Goal: Information Seeking & Learning: Check status

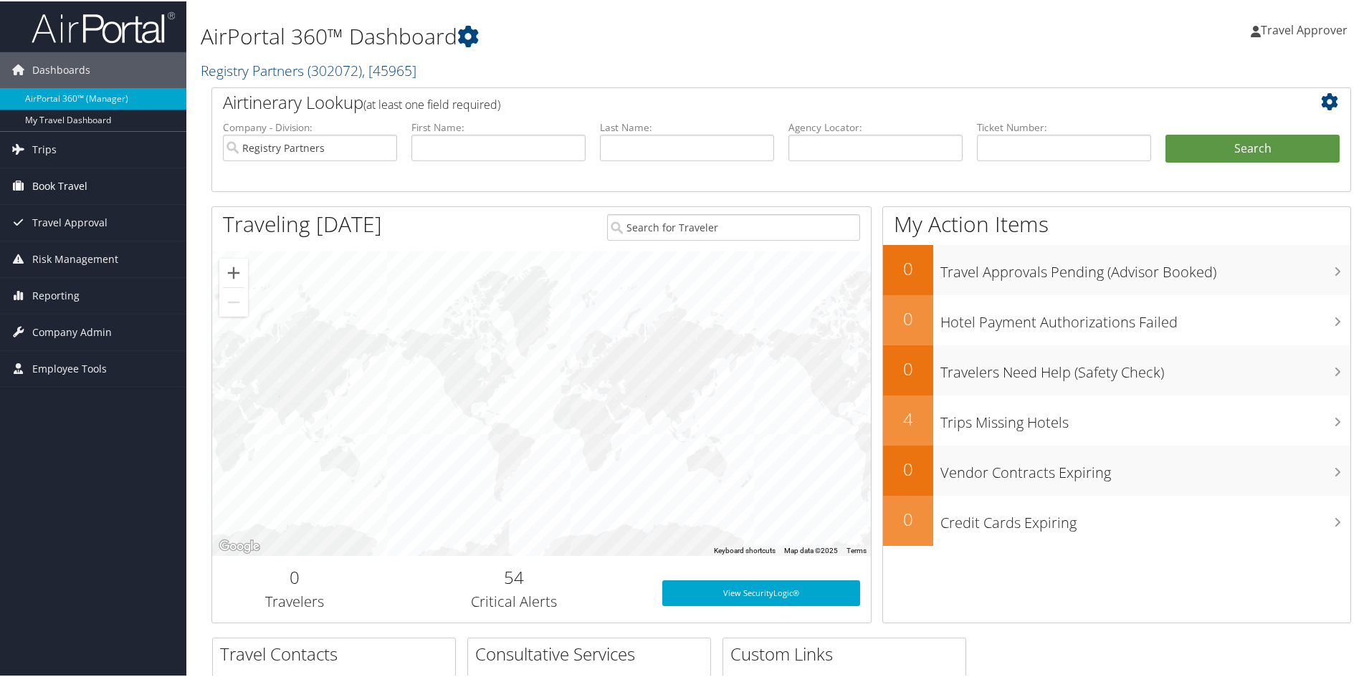
click at [77, 173] on span "Book Travel" at bounding box center [59, 185] width 55 height 36
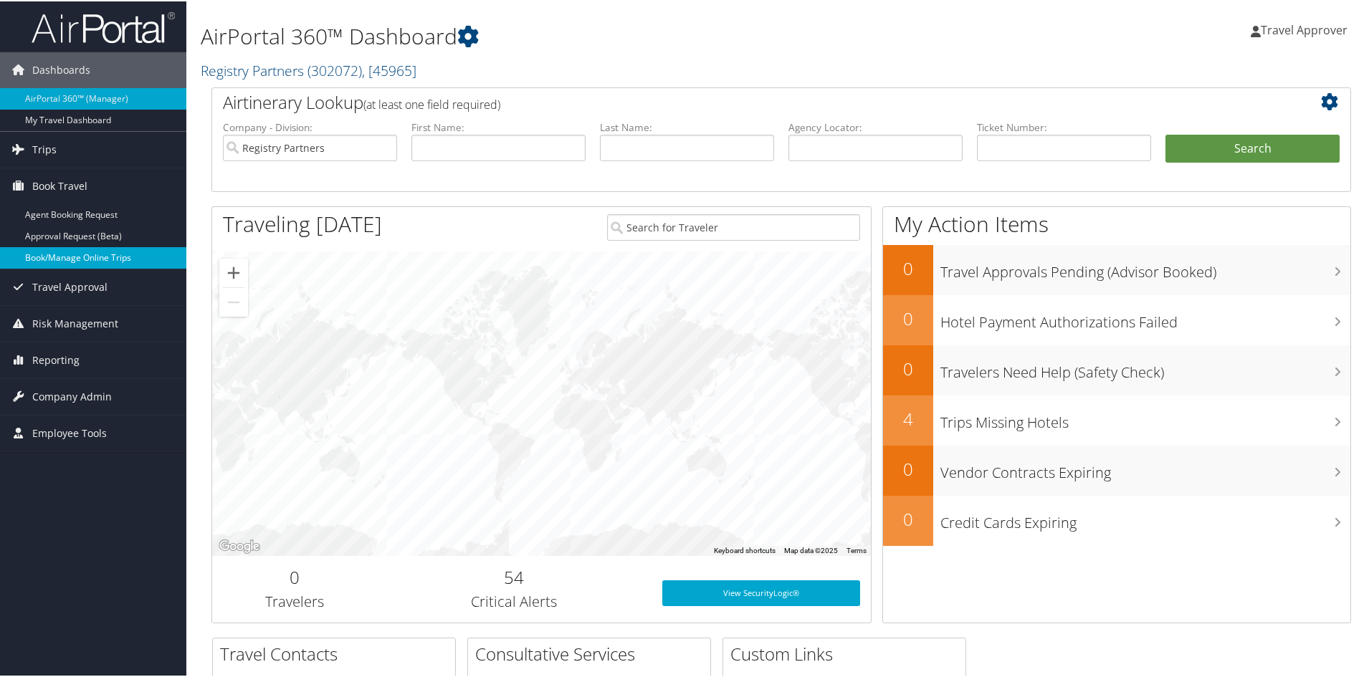
click at [94, 252] on link "Book/Manage Online Trips" at bounding box center [93, 257] width 186 height 22
click at [61, 255] on link "Book/Manage Online Trips" at bounding box center [93, 257] width 186 height 22
click at [49, 146] on span "Trips" at bounding box center [44, 148] width 24 height 36
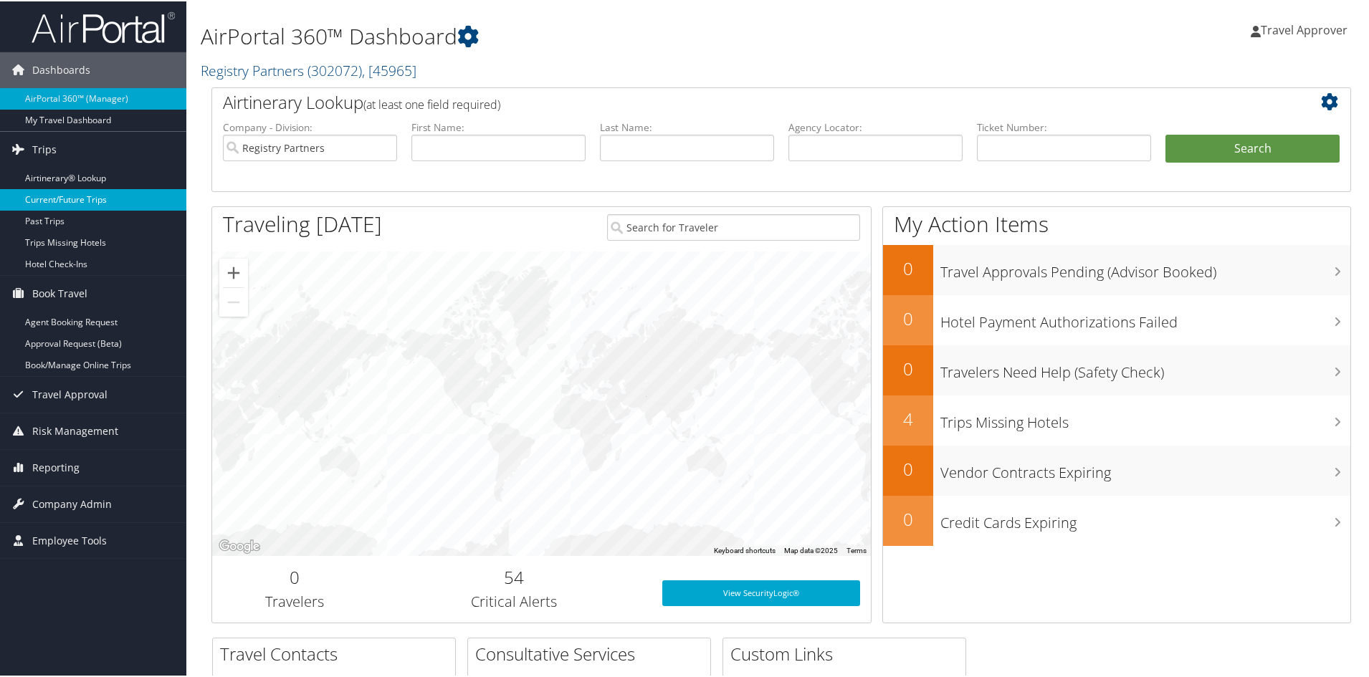
click at [67, 199] on link "Current/Future Trips" at bounding box center [93, 199] width 186 height 22
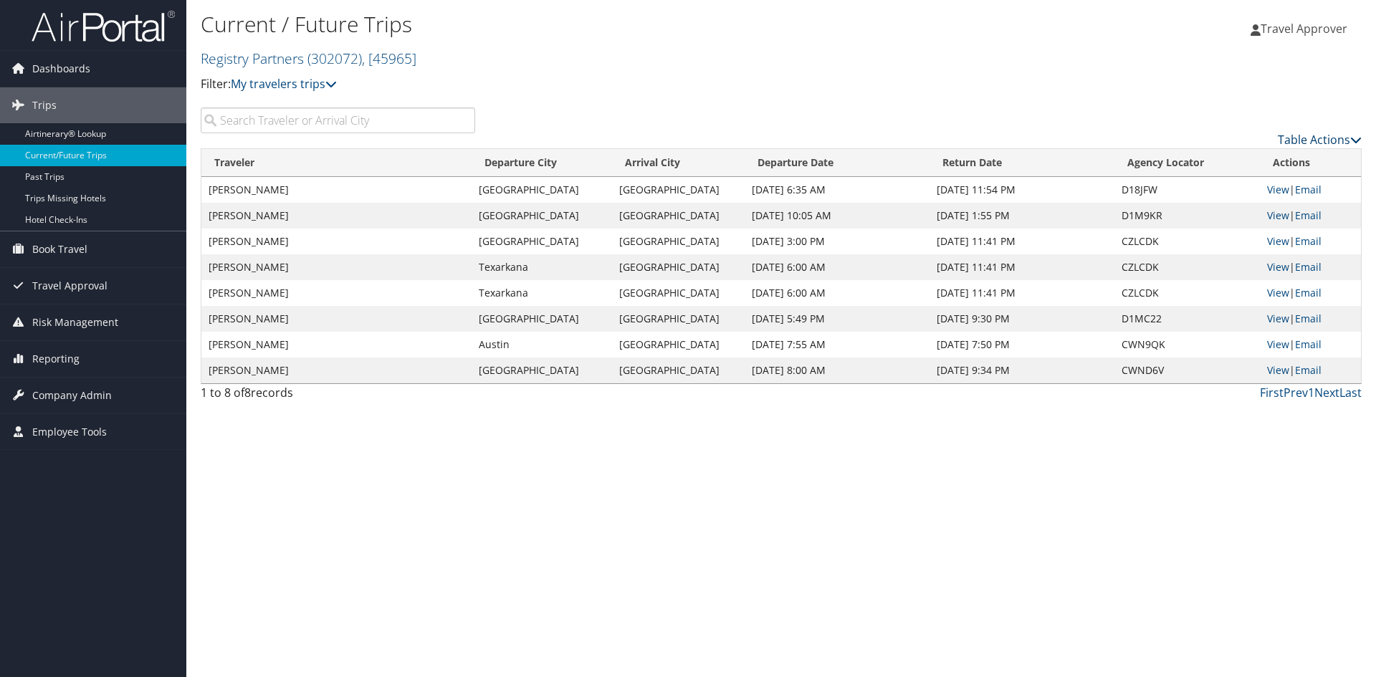
click at [1351, 146] on icon at bounding box center [1356, 139] width 11 height 11
click at [1217, 252] on link "Page Length" at bounding box center [1260, 240] width 189 height 24
click at [1181, 254] on link "50" at bounding box center [1260, 241] width 189 height 24
click at [1327, 401] on link "Next" at bounding box center [1327, 393] width 25 height 16
click at [1328, 401] on link "Next" at bounding box center [1327, 393] width 25 height 16
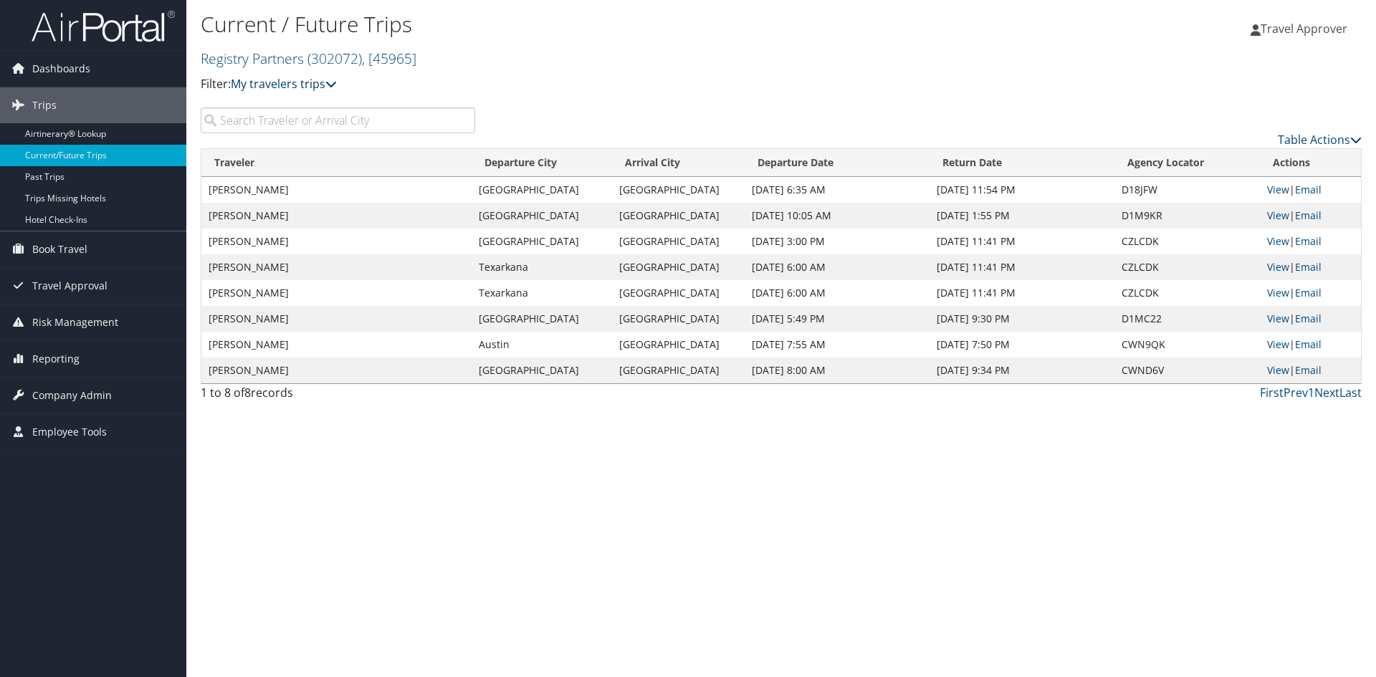
click at [337, 90] on icon at bounding box center [330, 83] width 11 height 11
click at [1032, 31] on div "Travel Approver Travel Approver My Settings Travel Agency Contacts View Travel …" at bounding box center [1147, 34] width 459 height 55
click at [1324, 148] on link "Table Actions" at bounding box center [1320, 140] width 84 height 16
click at [1239, 105] on div at bounding box center [688, 338] width 1376 height 677
click at [1308, 23] on span "Travel Approver" at bounding box center [1304, 29] width 87 height 16
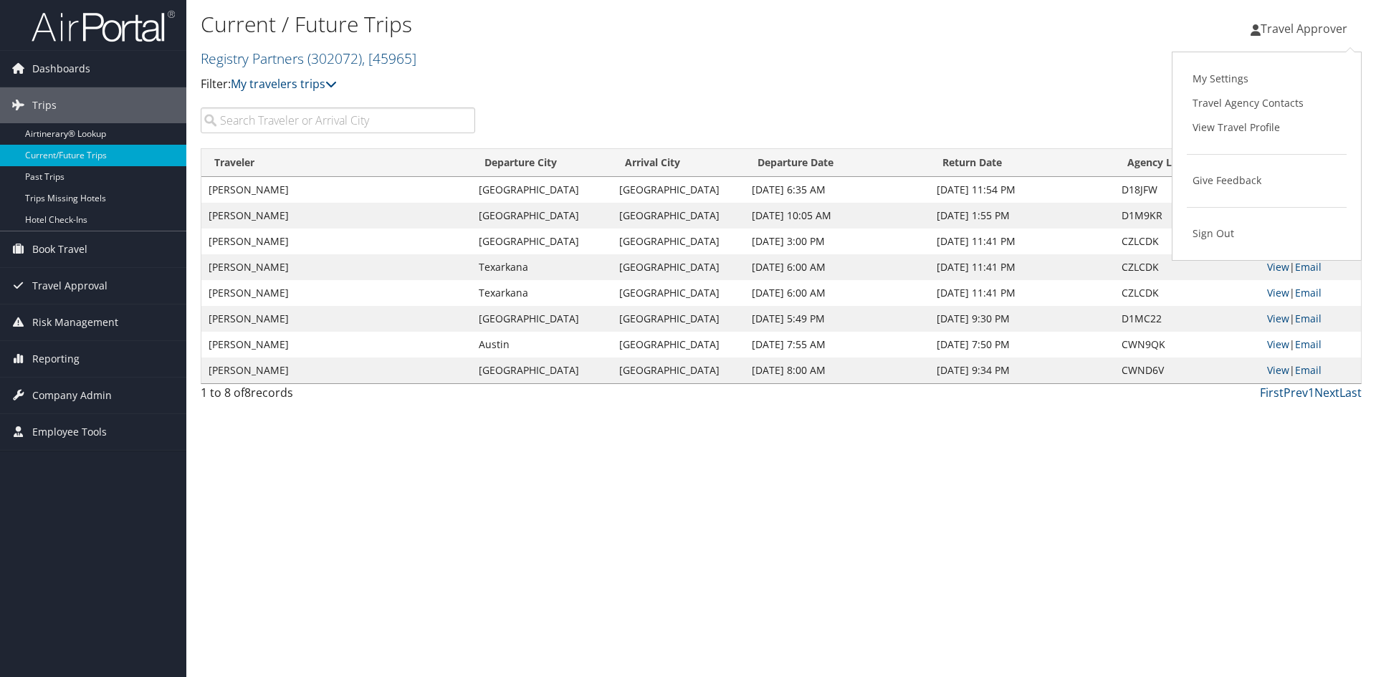
click at [526, 16] on h1 "Current / Future Trips" at bounding box center [588, 24] width 774 height 30
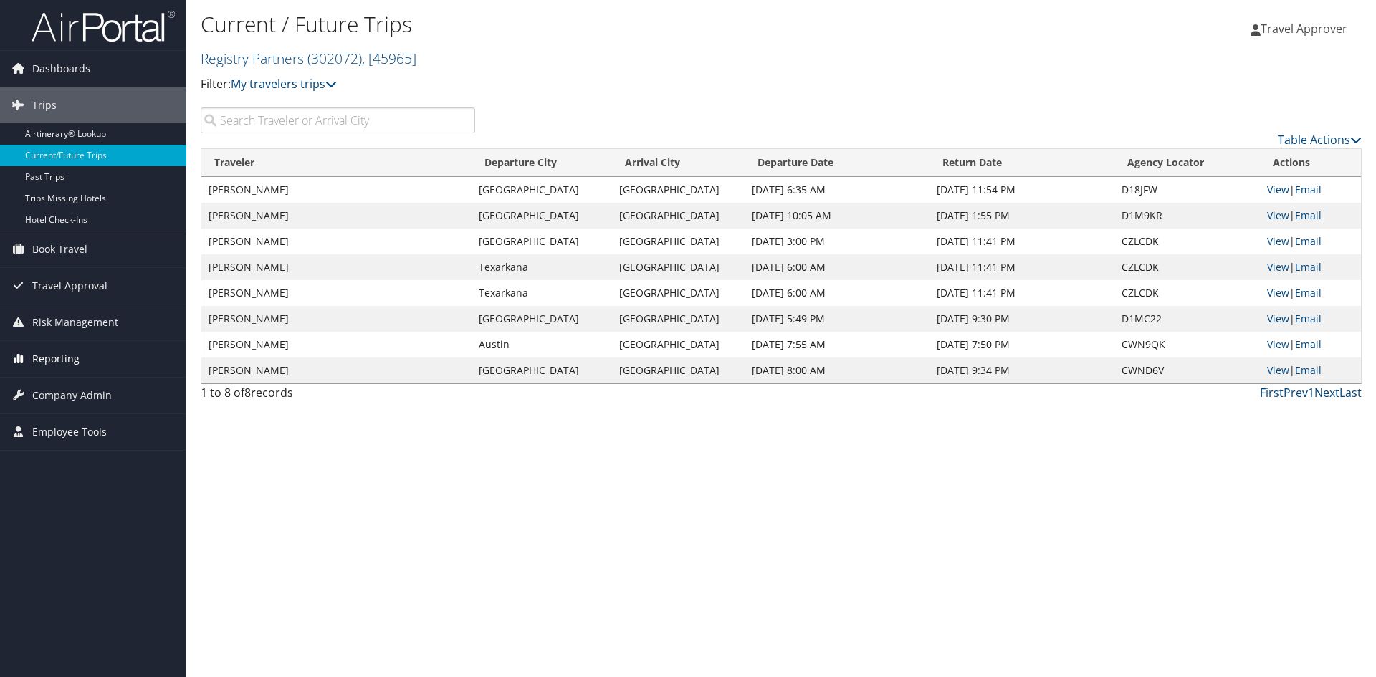
click at [58, 356] on span "Reporting" at bounding box center [55, 359] width 47 height 36
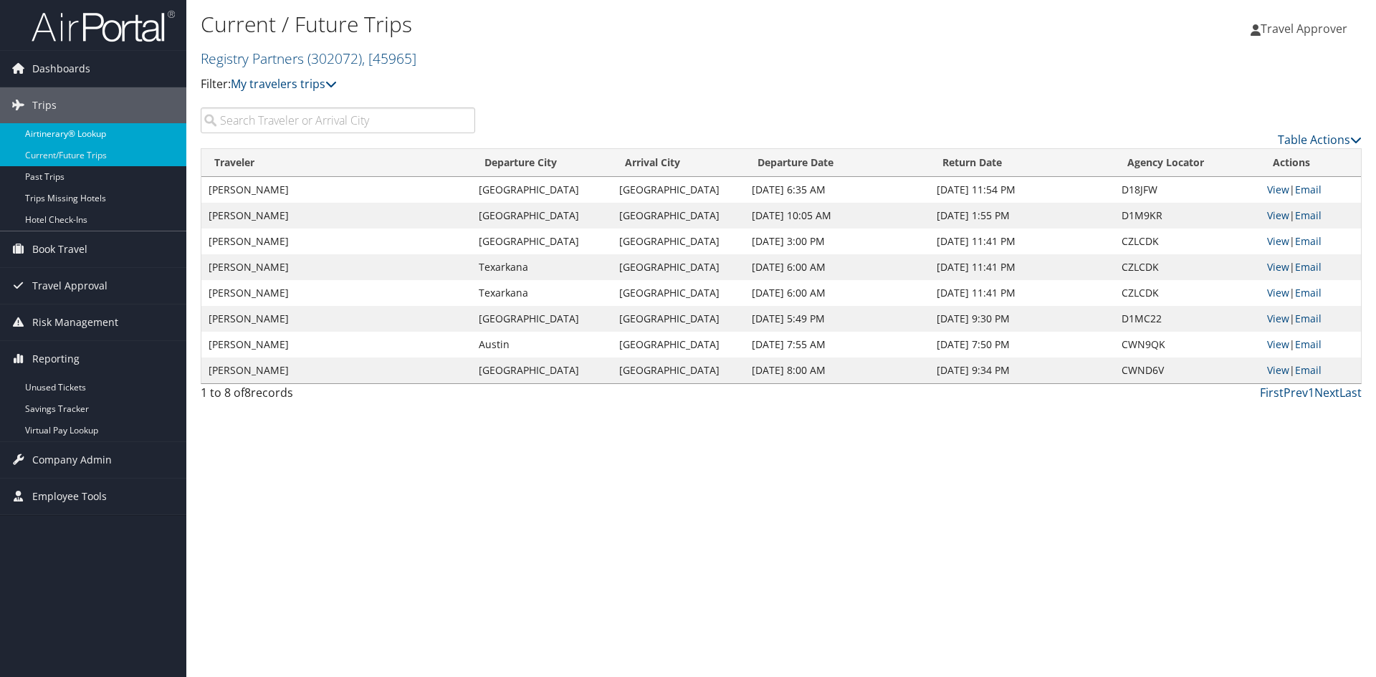
click at [89, 135] on link "Airtinerary® Lookup" at bounding box center [93, 134] width 186 height 22
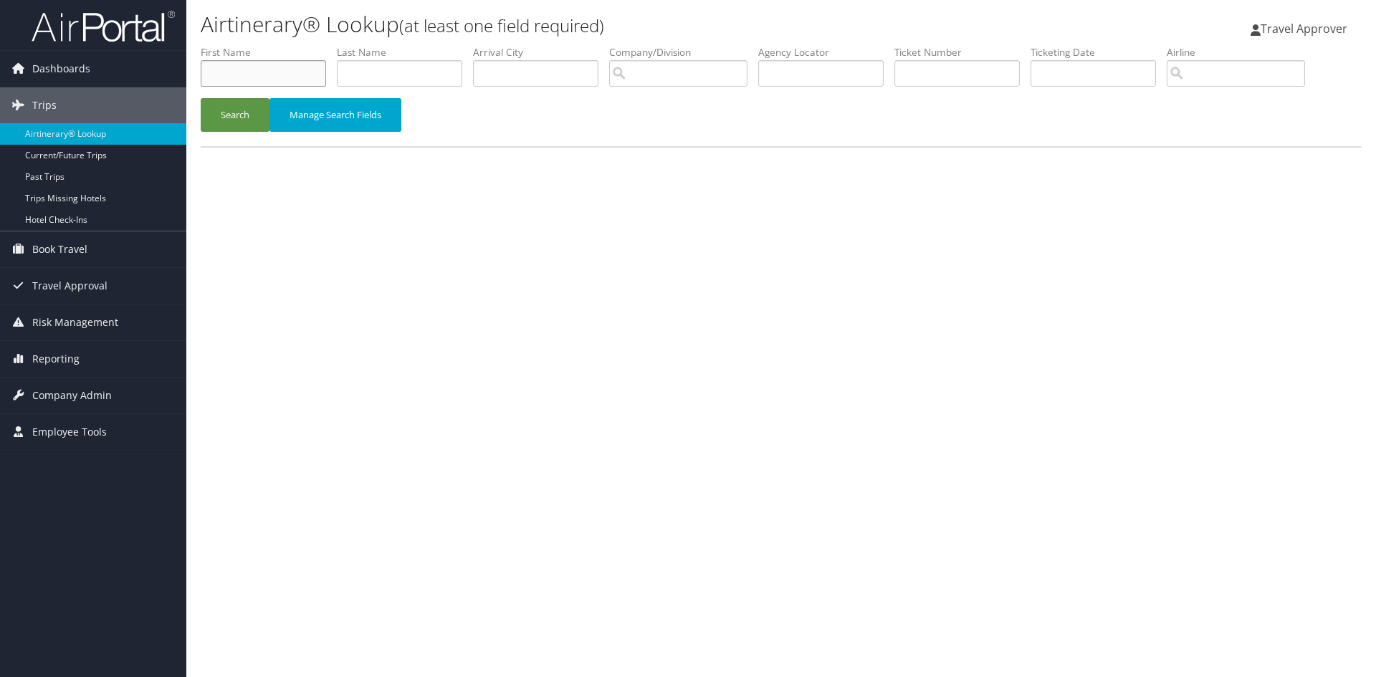
click at [255, 78] on input "text" at bounding box center [263, 73] width 125 height 27
type input "[PERSON_NAME]"
click at [270, 132] on button "Search" at bounding box center [235, 115] width 69 height 34
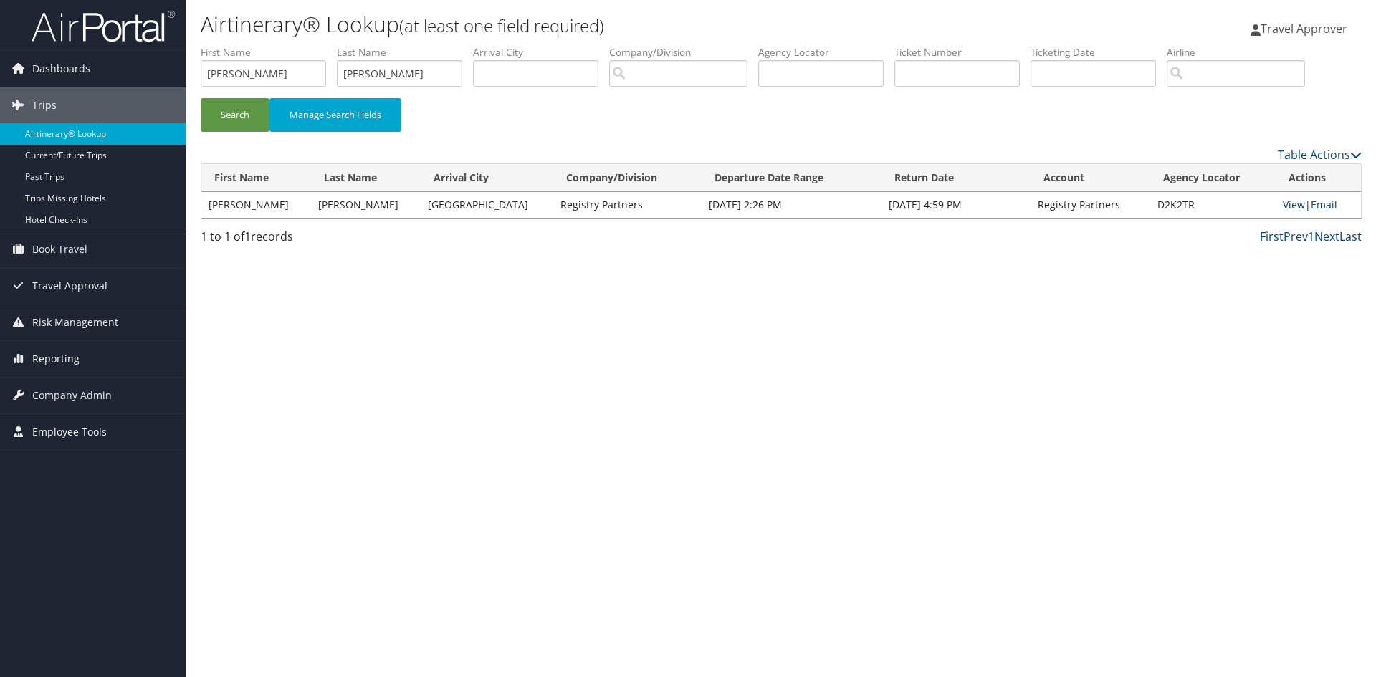
click at [1288, 211] on link "View" at bounding box center [1294, 205] width 22 height 14
click at [1361, 161] on icon at bounding box center [1356, 154] width 11 height 11
click at [1242, 317] on link "Column Visibility" at bounding box center [1260, 304] width 189 height 24
click at [1189, 410] on link "Purpose" at bounding box center [1260, 422] width 189 height 24
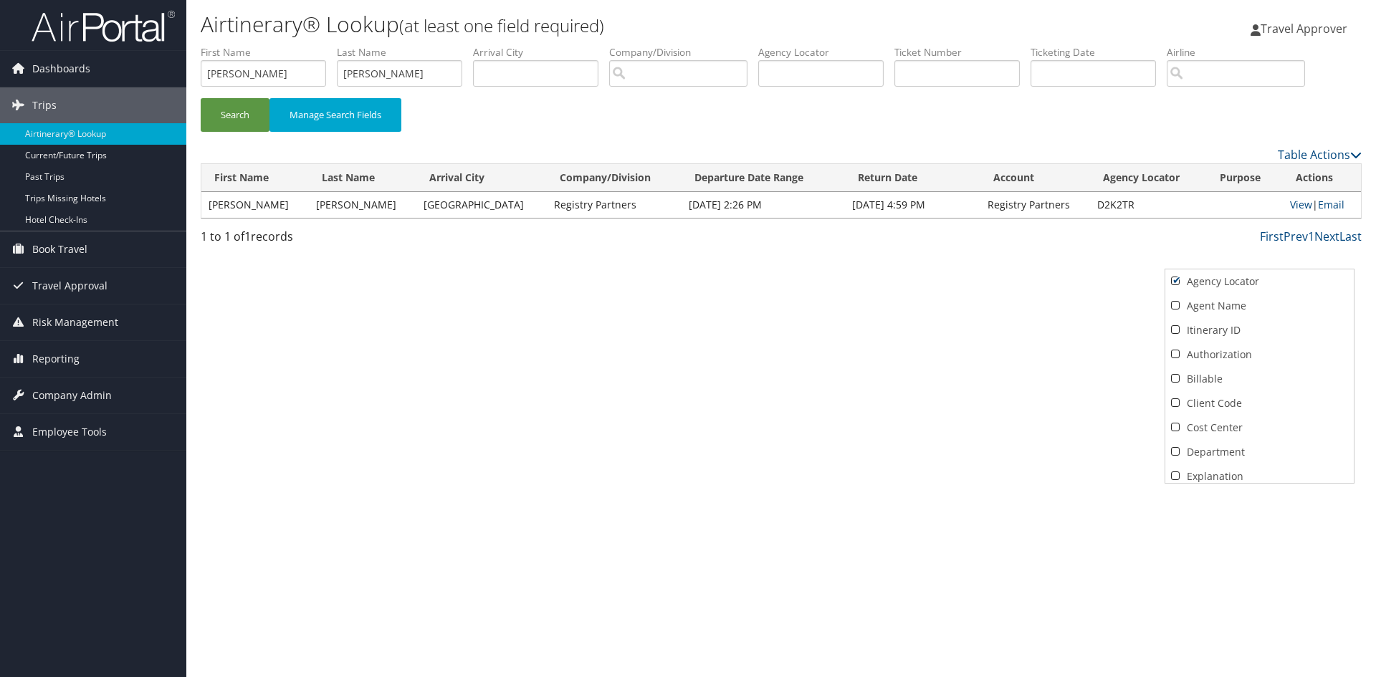
scroll to position [170, 0]
click at [1178, 368] on link "Itinerary ID" at bounding box center [1260, 355] width 189 height 24
click at [1277, 181] on div at bounding box center [688, 338] width 1376 height 677
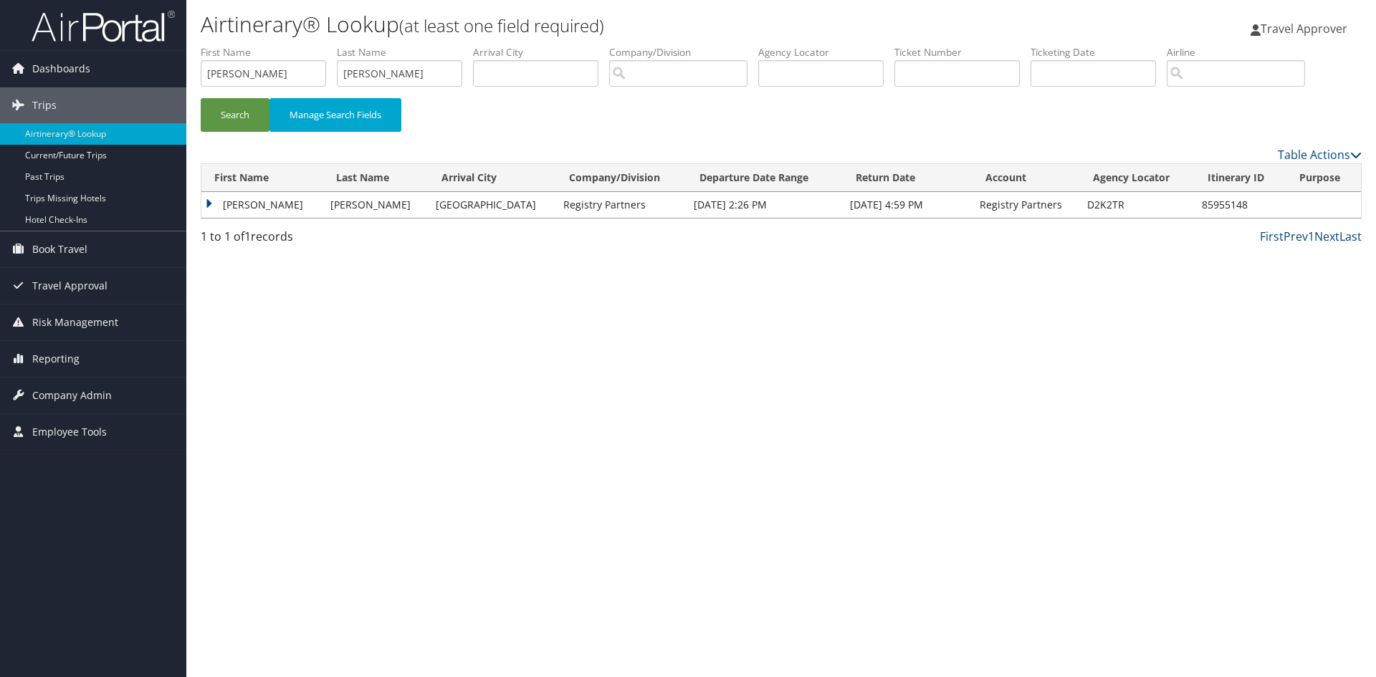
click at [1360, 218] on td at bounding box center [1324, 205] width 75 height 26
click at [1328, 163] on link "Table Actions" at bounding box center [1320, 155] width 84 height 16
click at [1214, 313] on link "Column Visibility" at bounding box center [1260, 304] width 189 height 24
click at [1199, 337] on link "Explanation" at bounding box center [1260, 349] width 189 height 24
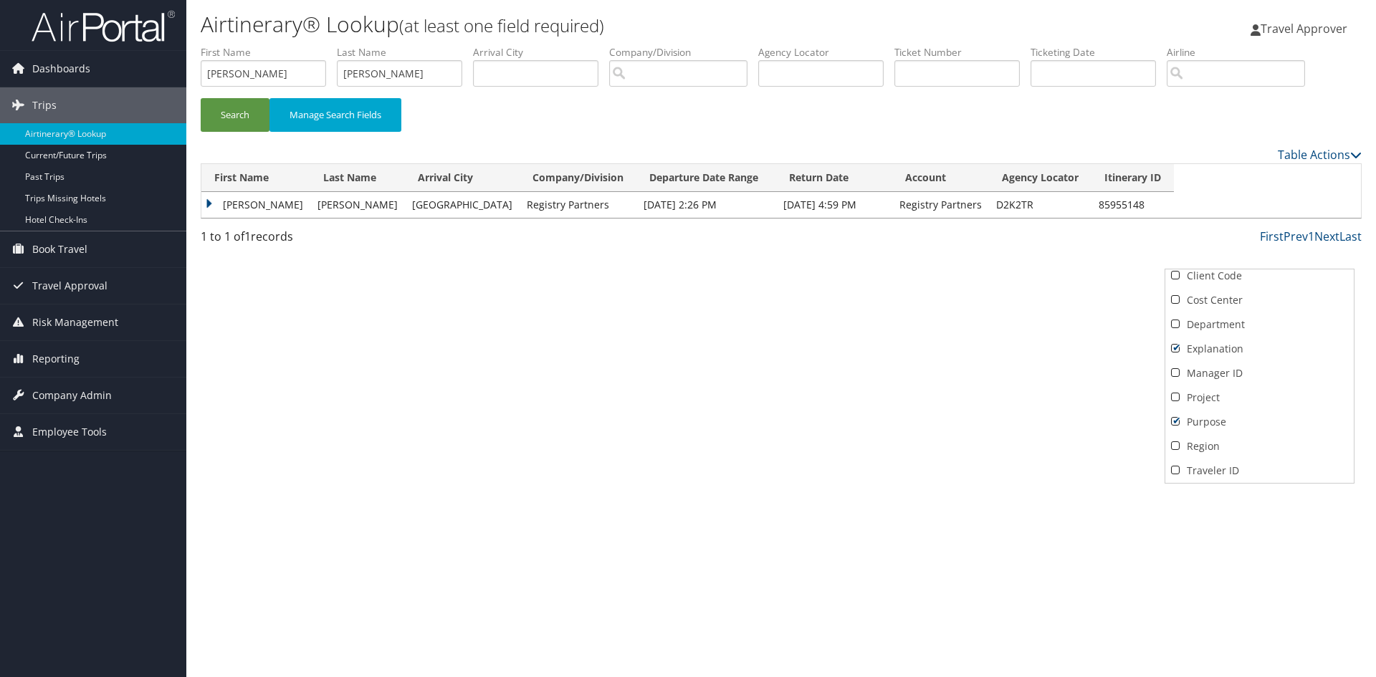
click at [1255, 206] on div at bounding box center [688, 338] width 1376 height 677
click at [1092, 192] on th "Agency Locator" at bounding box center [1040, 178] width 103 height 28
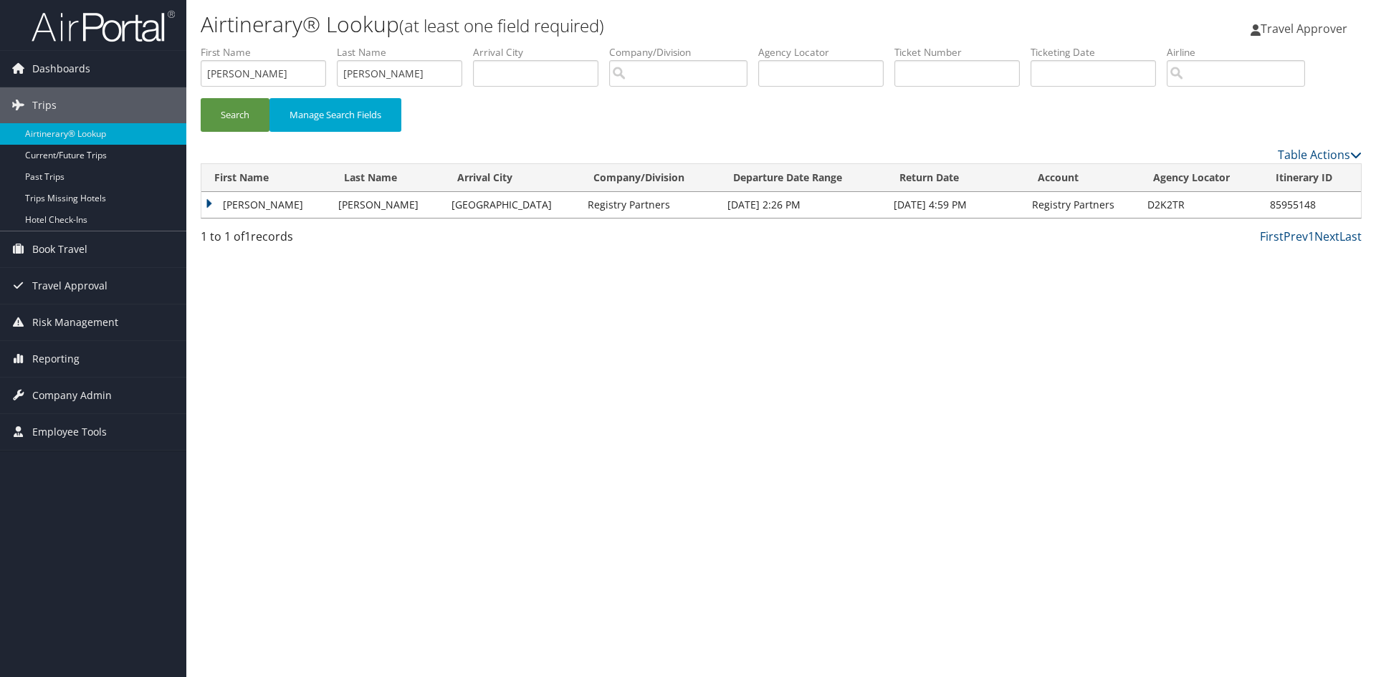
click at [211, 218] on td "KELLY" at bounding box center [266, 205] width 130 height 26
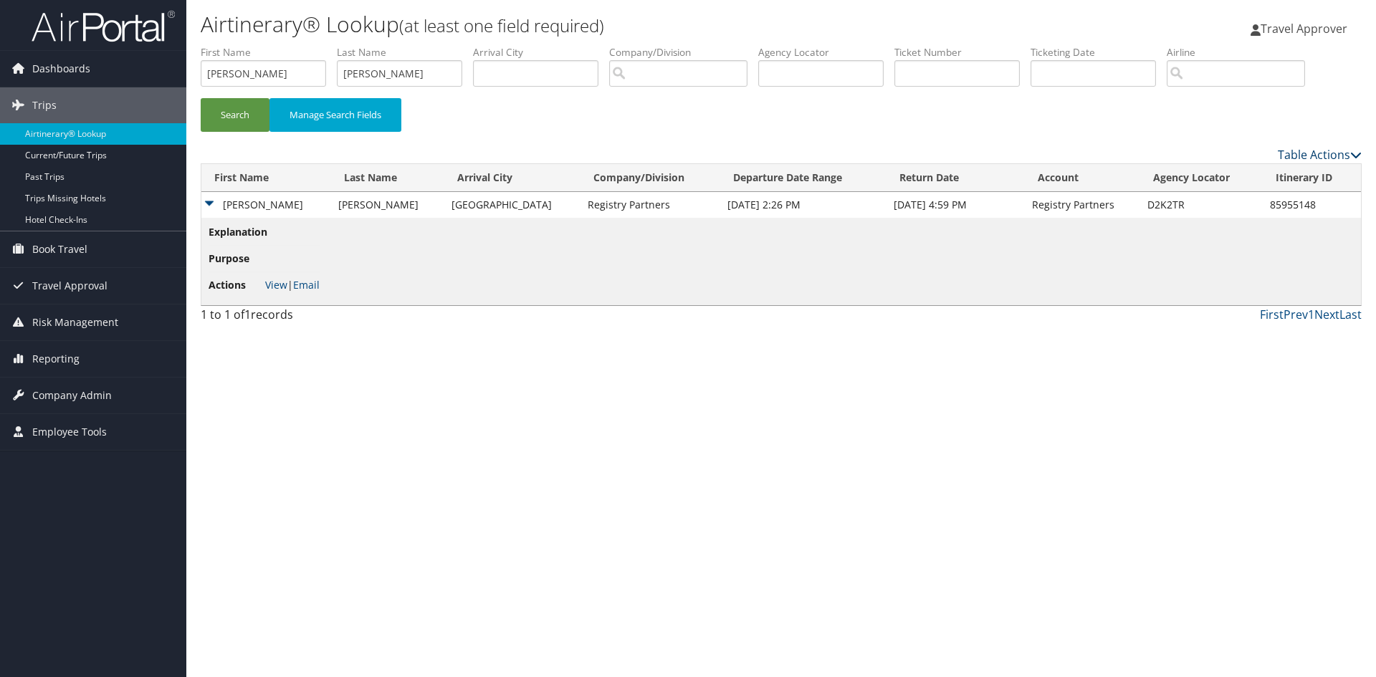
click at [1344, 163] on link "Table Actions" at bounding box center [1320, 155] width 84 height 16
click at [1262, 317] on link "Column Visibility" at bounding box center [1260, 304] width 189 height 24
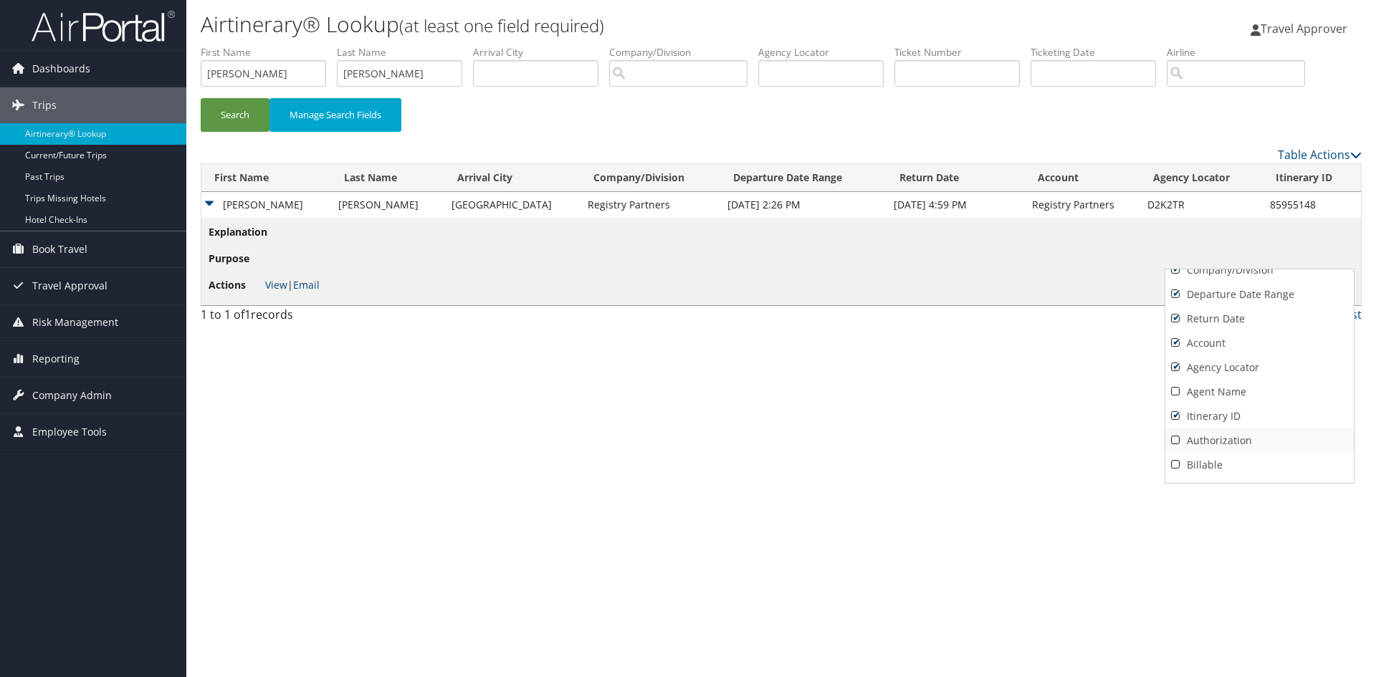
scroll to position [72, 0]
click at [1176, 320] on link "Company/Division" at bounding box center [1260, 307] width 189 height 24
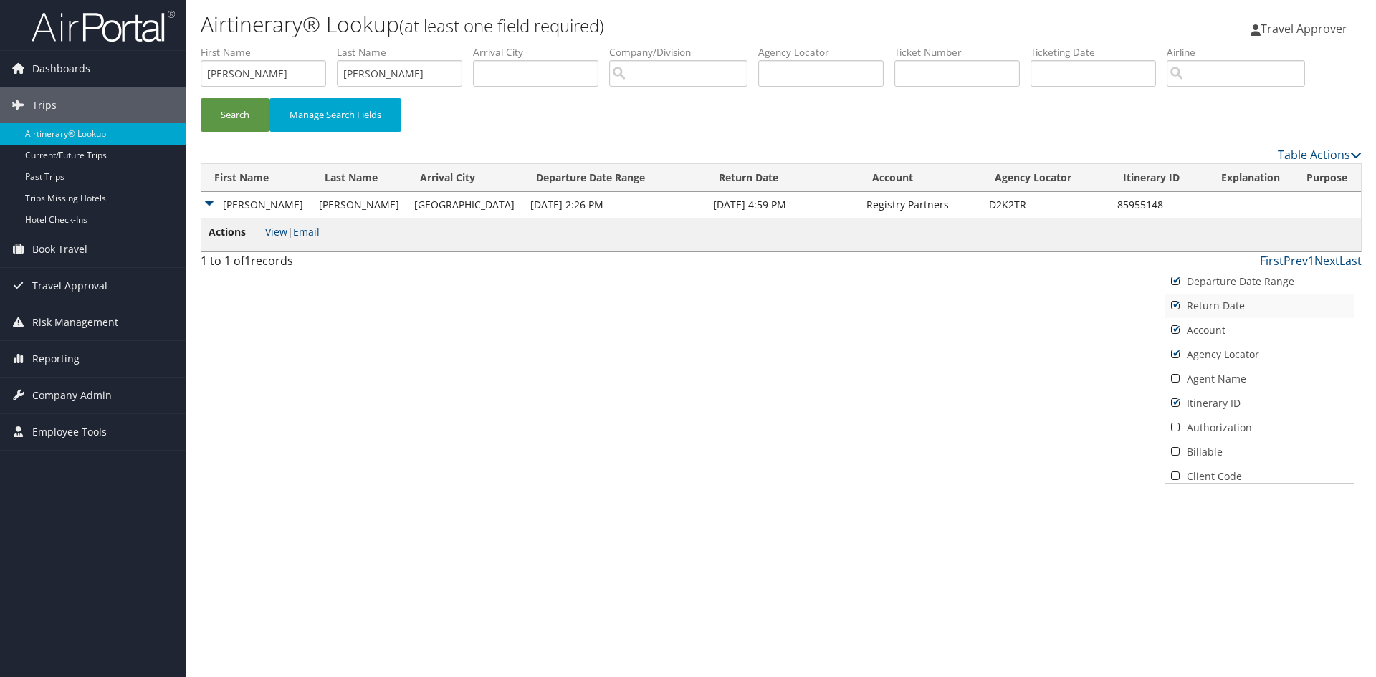
scroll to position [143, 0]
click at [1178, 321] on link "Account" at bounding box center [1260, 309] width 189 height 24
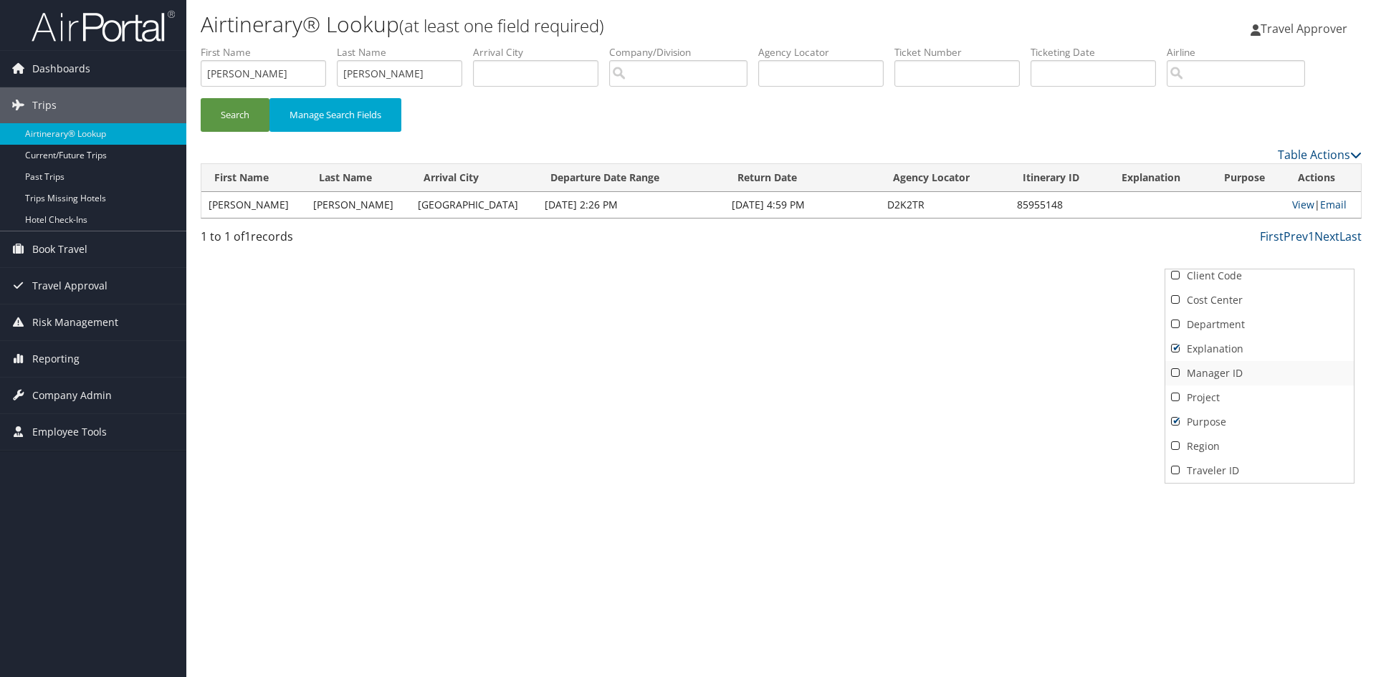
scroll to position [457, 0]
click at [1176, 410] on link "Purpose" at bounding box center [1260, 422] width 189 height 24
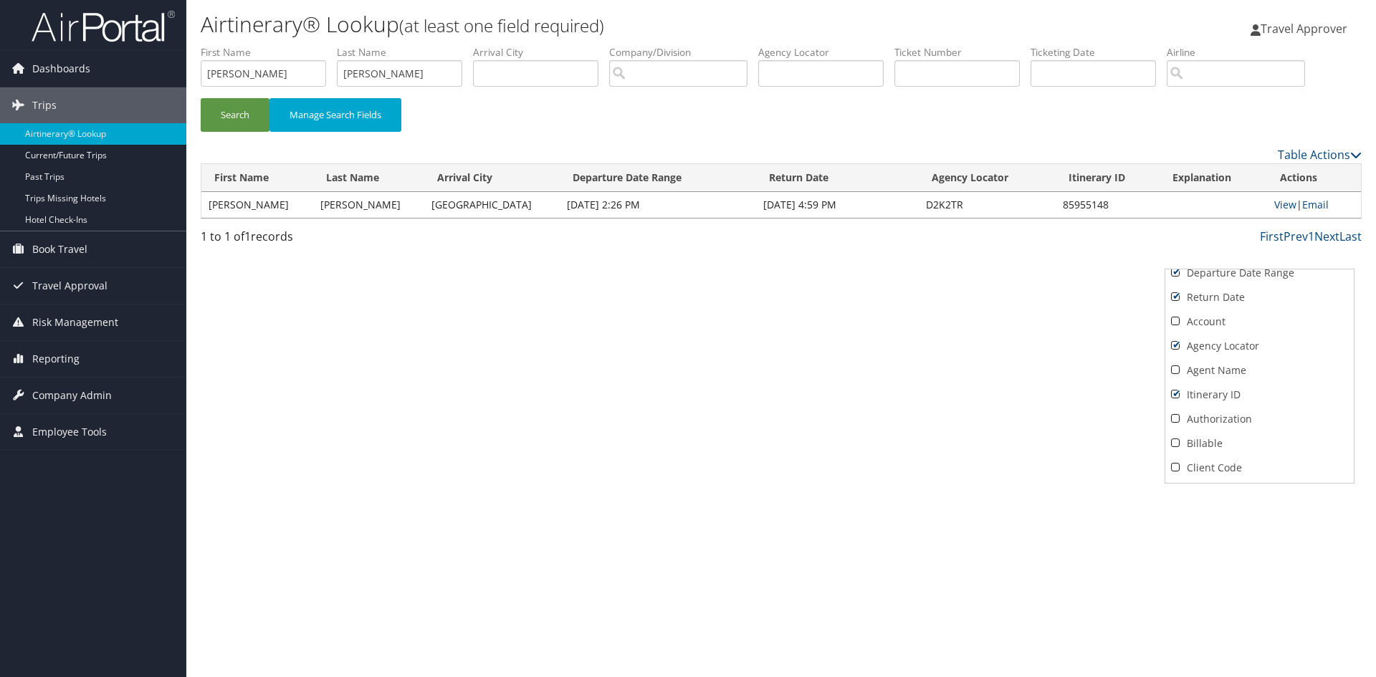
scroll to position [85, 0]
click at [1227, 163] on div at bounding box center [688, 338] width 1376 height 677
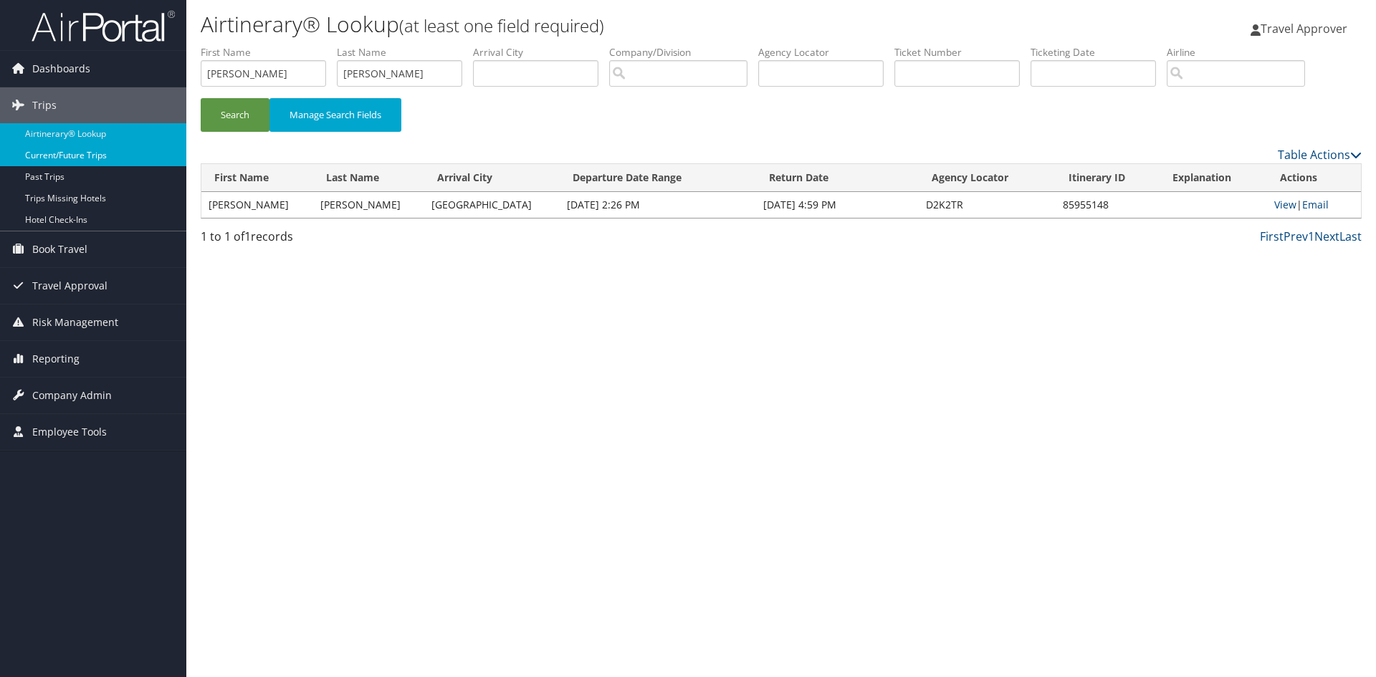
click at [48, 151] on link "Current/Future Trips" at bounding box center [93, 156] width 186 height 22
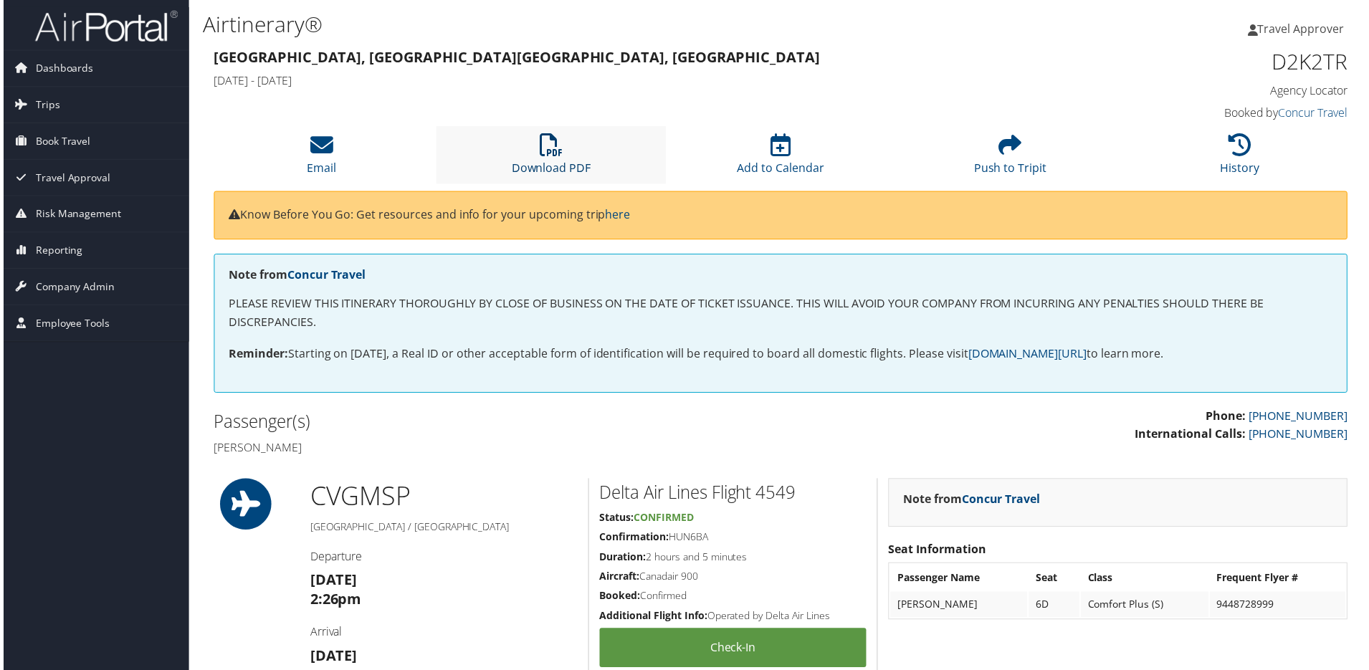
drag, startPoint x: 553, startPoint y: 178, endPoint x: 599, endPoint y: 200, distance: 50.0
click at [554, 157] on icon at bounding box center [550, 145] width 23 height 23
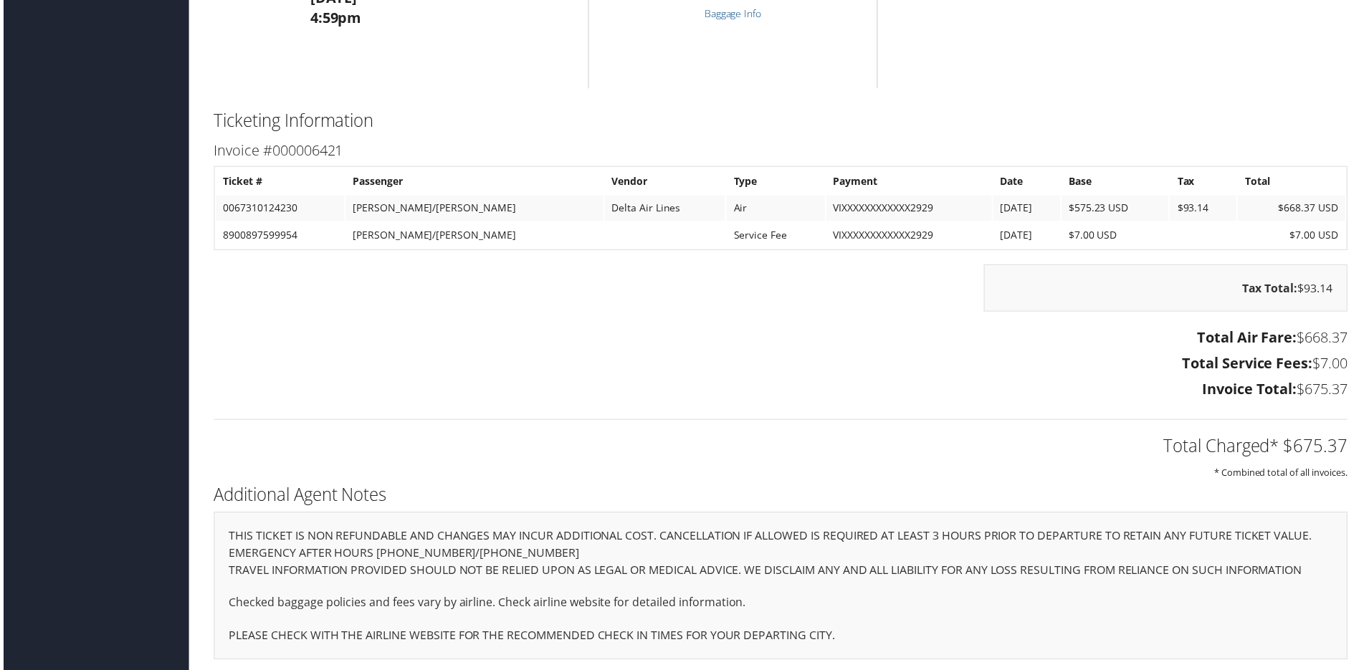
scroll to position [2191, 0]
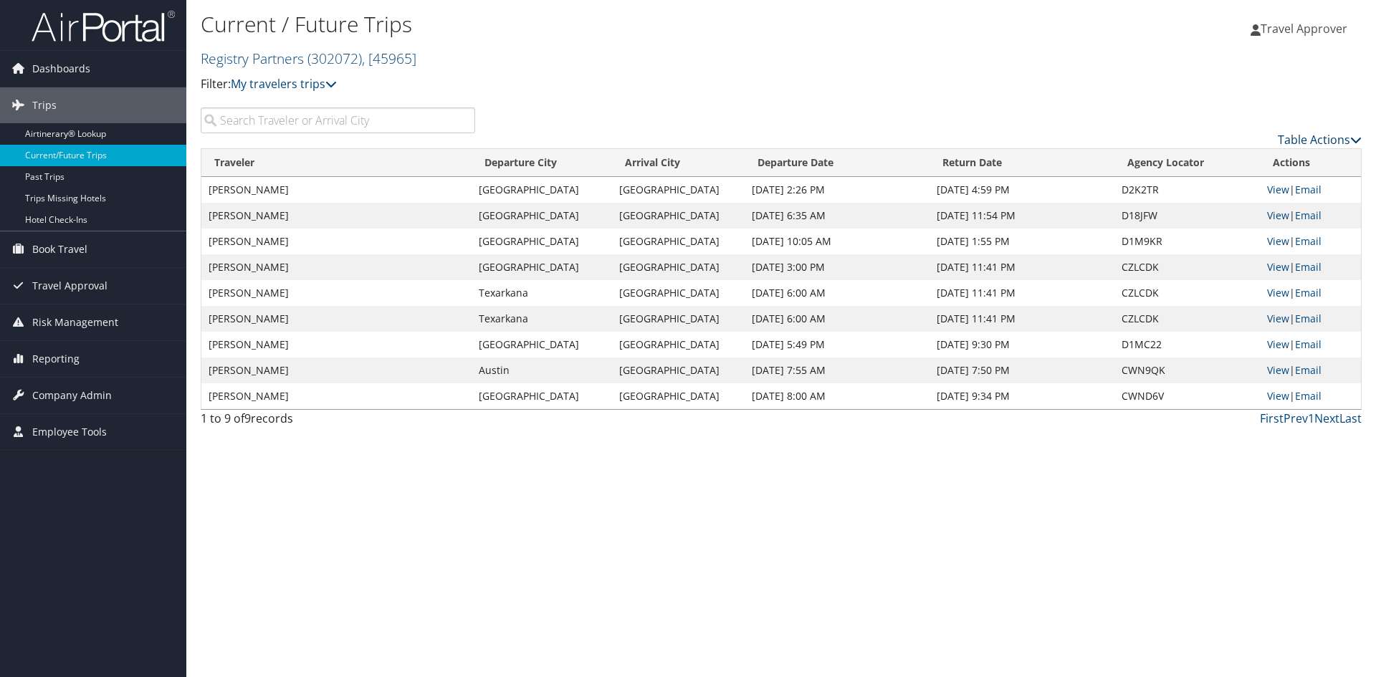
click at [1342, 148] on link "Table Actions" at bounding box center [1320, 140] width 84 height 16
click at [1234, 218] on link "Column Visibility" at bounding box center [1260, 216] width 189 height 24
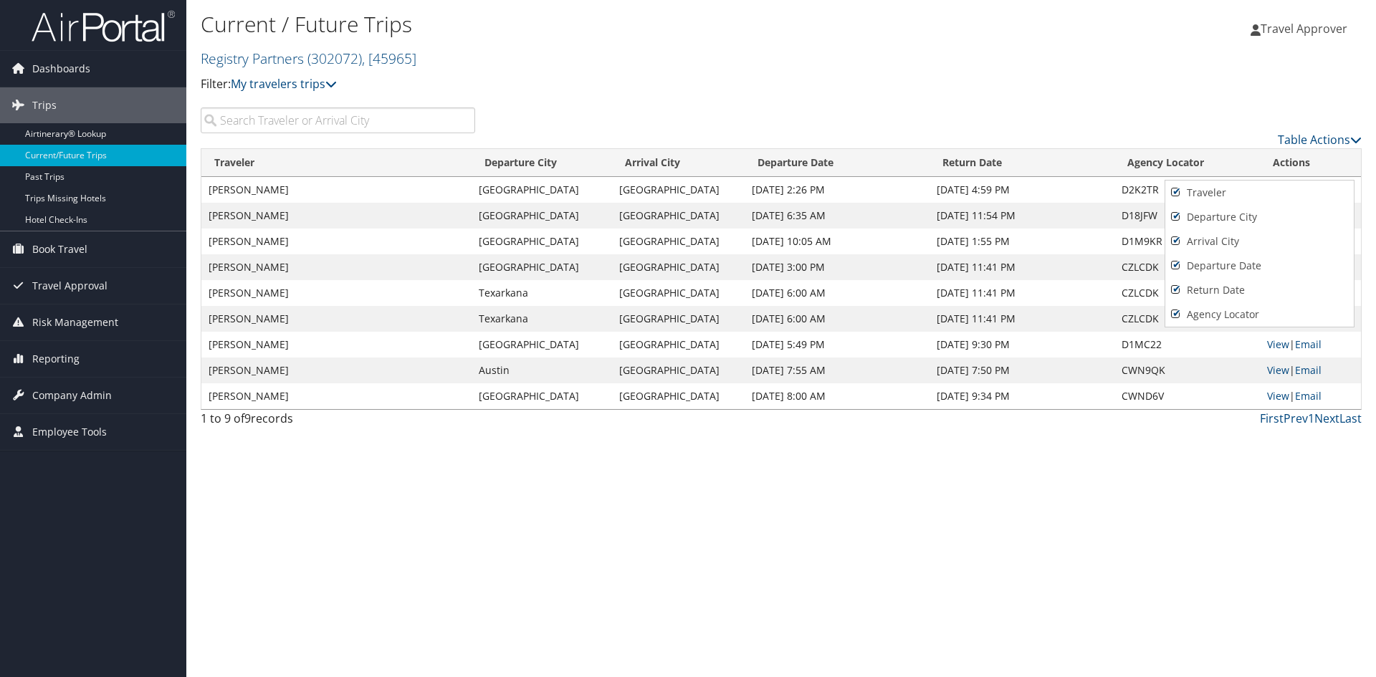
click at [692, 93] on div at bounding box center [688, 338] width 1376 height 677
